Goal: Information Seeking & Learning: Learn about a topic

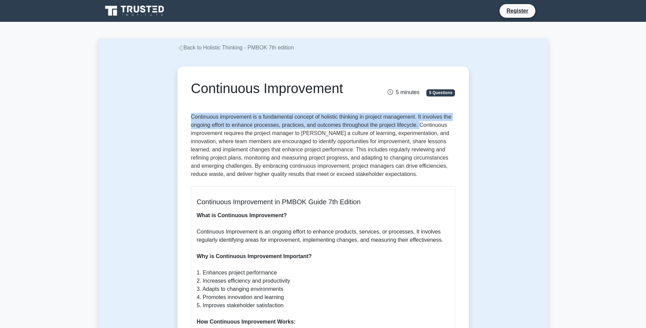
drag, startPoint x: 191, startPoint y: 118, endPoint x: 420, endPoint y: 122, distance: 228.3
click at [420, 122] on p "Continuous improvement is a fundamental concept of holistic thinking in project…" at bounding box center [323, 147] width 264 height 68
copy p "Continuous improvement is a fundamental concept of holistic thinking in project…"
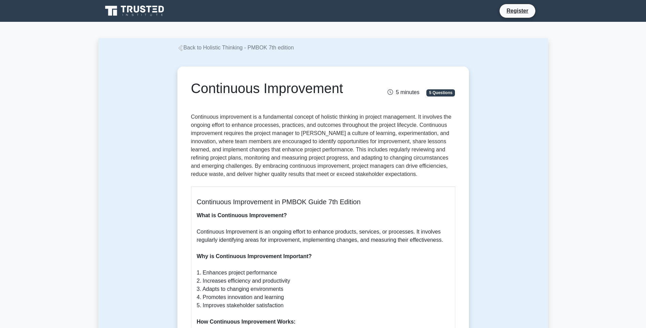
click at [422, 125] on p "Continuous improvement is a fundamental concept of holistic thinking in project…" at bounding box center [323, 147] width 264 height 68
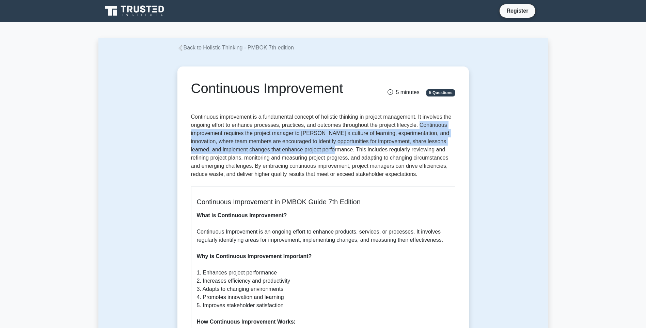
drag, startPoint x: 420, startPoint y: 125, endPoint x: 323, endPoint y: 149, distance: 99.7
click at [323, 149] on p "Continuous improvement is a fundamental concept of holistic thinking in project…" at bounding box center [323, 147] width 264 height 68
copy p "Continuous improvement requires the project manager to [PERSON_NAME] a culture …"
click at [341, 160] on p "Continuous improvement is a fundamental concept of holistic thinking in project…" at bounding box center [323, 147] width 264 height 68
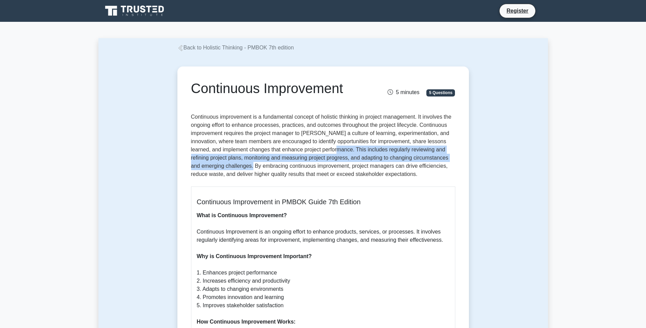
drag, startPoint x: 324, startPoint y: 149, endPoint x: 237, endPoint y: 164, distance: 88.2
click at [237, 164] on p "Continuous improvement is a fundamental concept of holistic thinking in project…" at bounding box center [323, 147] width 264 height 68
drag, startPoint x: 237, startPoint y: 164, endPoint x: 297, endPoint y: 181, distance: 62.2
click at [300, 180] on div "Continuous Improvement 5 minutes 5 Questions Continuous Improvement in PMBOK Gu…" at bounding box center [323, 318] width 286 height 499
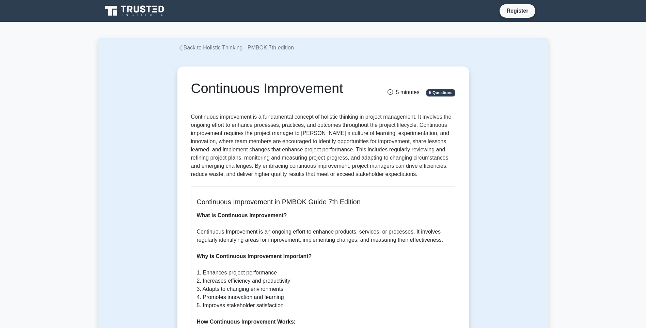
click at [218, 166] on p "Continuous improvement is a fundamental concept of holistic thinking in project…" at bounding box center [323, 147] width 264 height 68
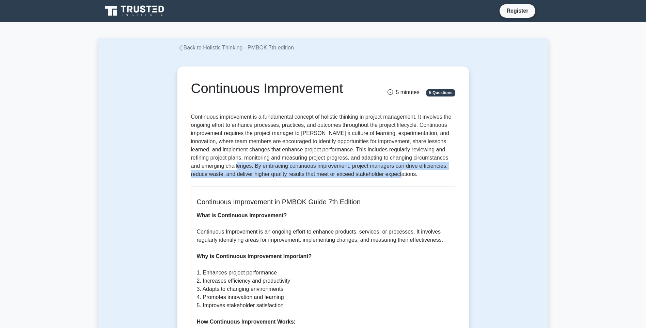
drag, startPoint x: 218, startPoint y: 166, endPoint x: 390, endPoint y: 172, distance: 172.2
click at [390, 172] on p "Continuous improvement is a fundamental concept of holistic thinking in project…" at bounding box center [323, 147] width 264 height 68
copy p "By embracing continuous improvement, project managers can drive efficiencies, r…"
